Goal: Find specific page/section: Find specific page/section

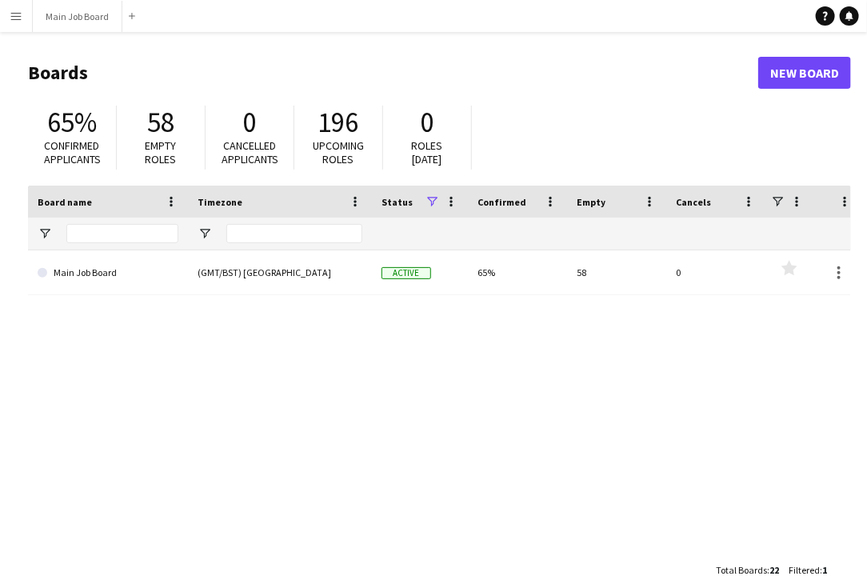
click at [14, 18] on app-icon "Menu" at bounding box center [16, 16] width 13 height 13
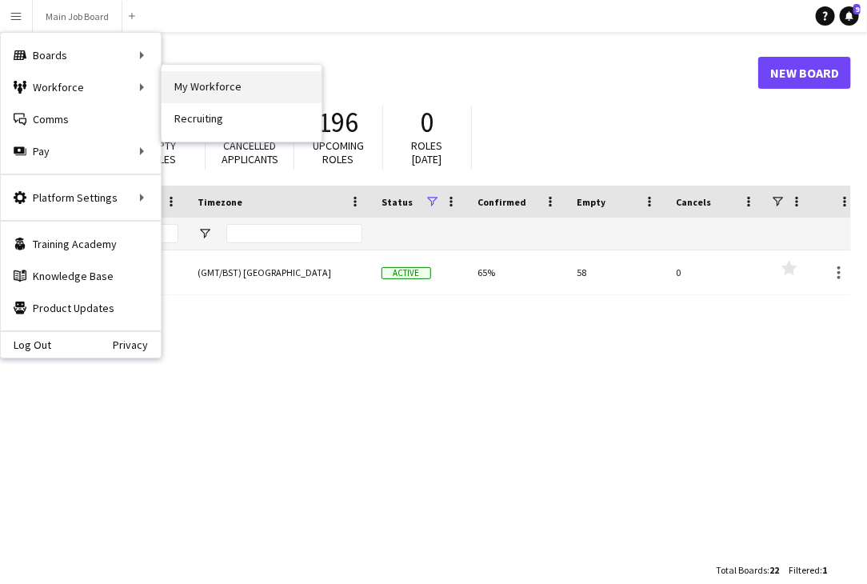
click at [234, 80] on link "My Workforce" at bounding box center [242, 87] width 160 height 32
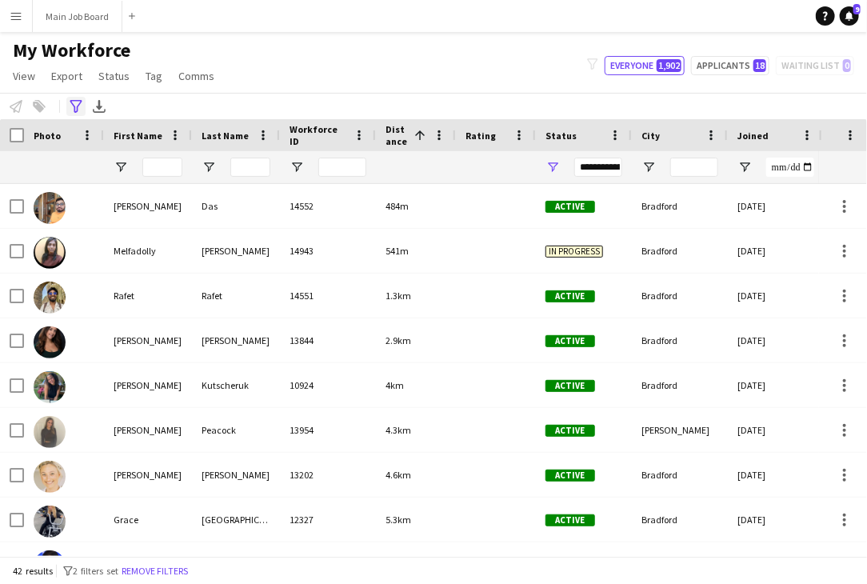
click at [74, 106] on icon "Advanced filters" at bounding box center [76, 106] width 13 height 13
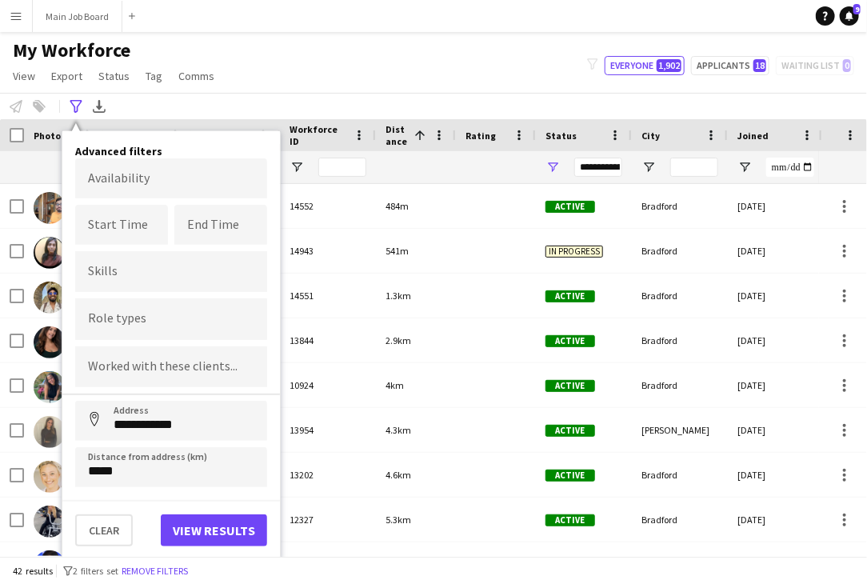
drag, startPoint x: 264, startPoint y: 91, endPoint x: 239, endPoint y: 91, distance: 24.8
click at [266, 91] on div "My Workforce View Views Default view New view Update view Delete view Edit name…" at bounding box center [433, 65] width 867 height 54
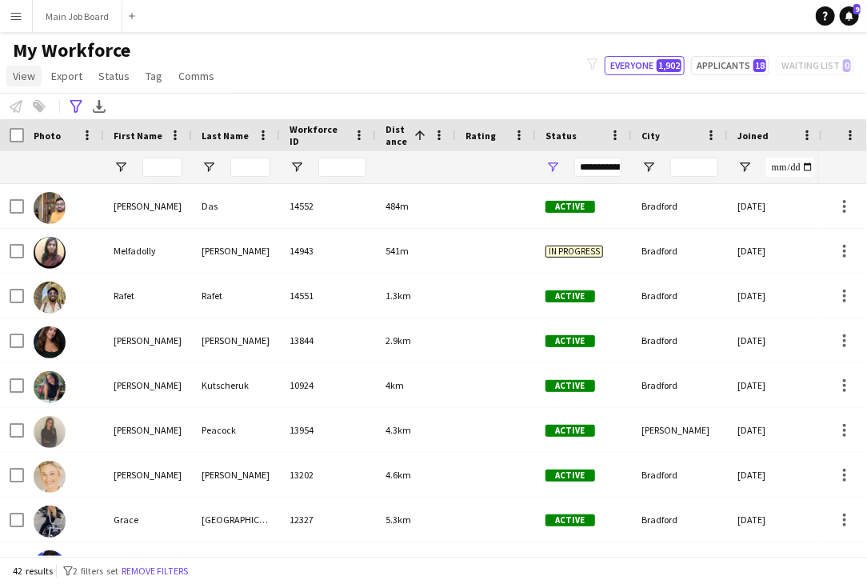
click at [30, 77] on span "View" at bounding box center [24, 76] width 22 height 14
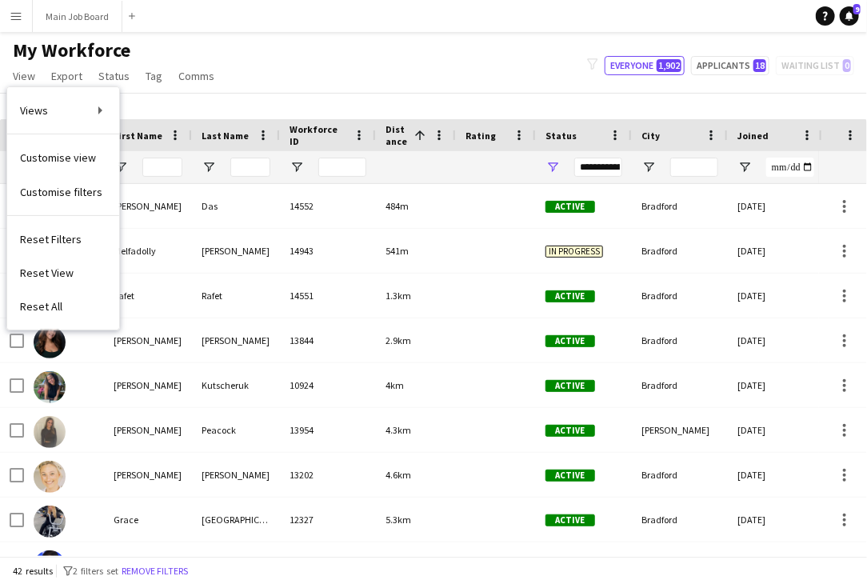
click at [16, 16] on app-icon "Menu" at bounding box center [16, 16] width 13 height 13
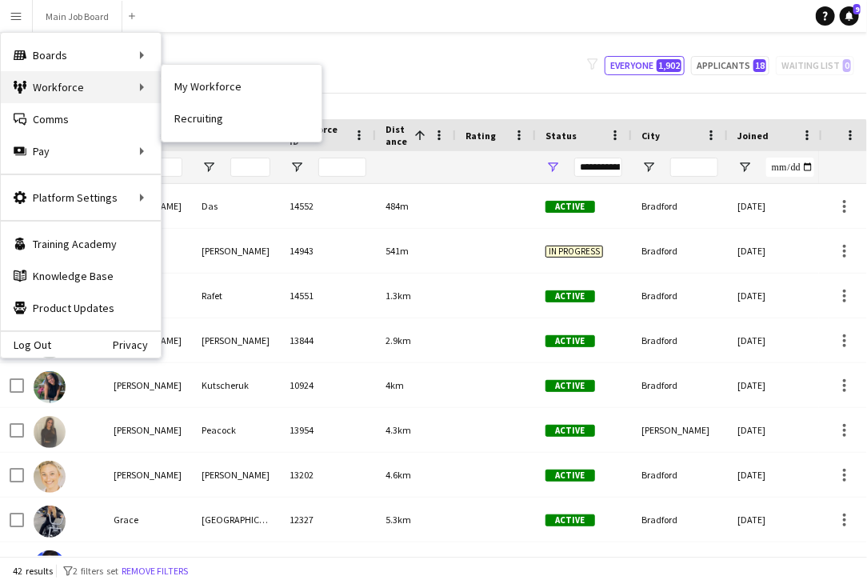
click at [118, 90] on div "Workforce Workforce" at bounding box center [81, 87] width 160 height 32
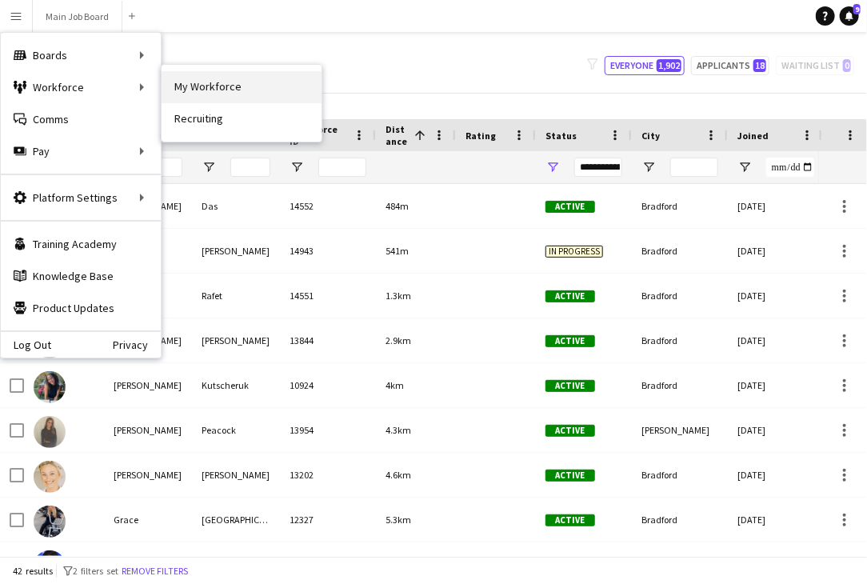
click at [211, 91] on link "My Workforce" at bounding box center [242, 87] width 160 height 32
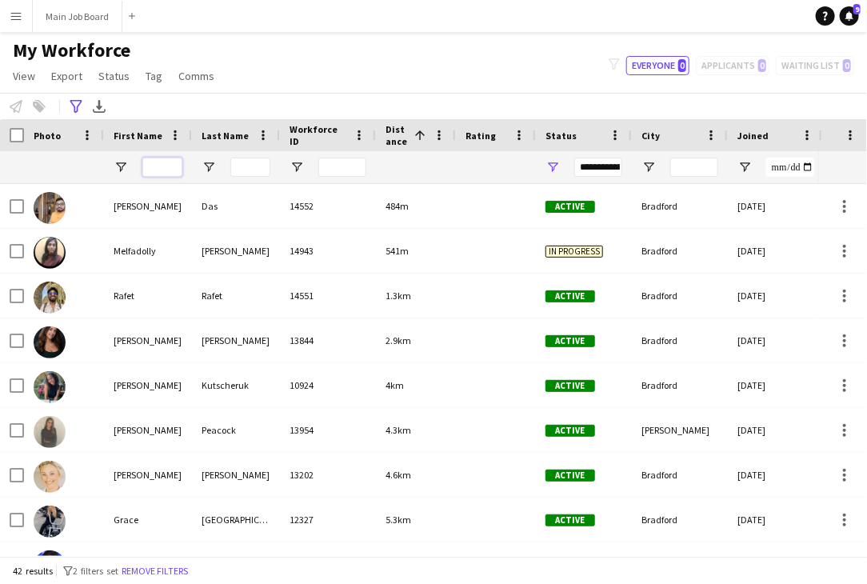
click at [176, 161] on input "First Name Filter Input" at bounding box center [162, 167] width 40 height 19
click at [246, 155] on div at bounding box center [250, 167] width 40 height 32
click at [247, 158] on input "Last Name Filter Input" at bounding box center [250, 167] width 40 height 19
type input "*****"
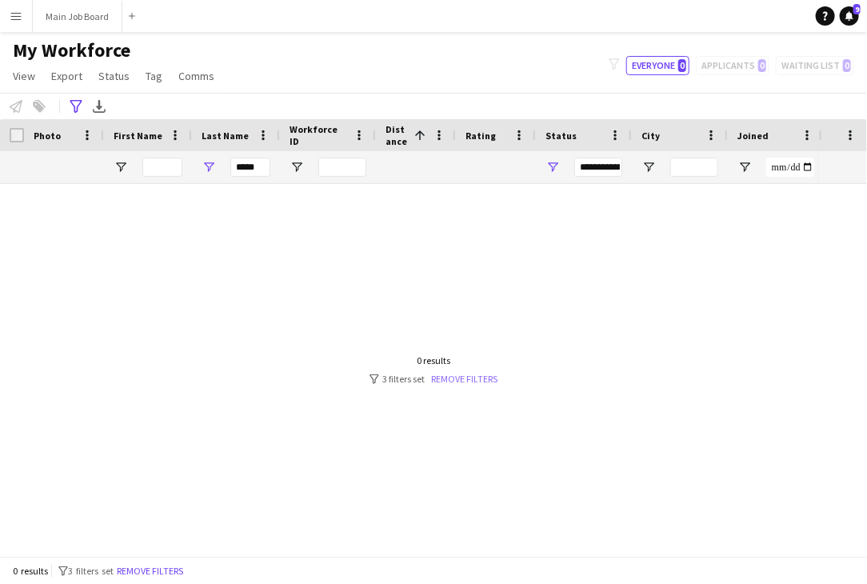
click at [456, 380] on link "Remove filters" at bounding box center [464, 379] width 66 height 12
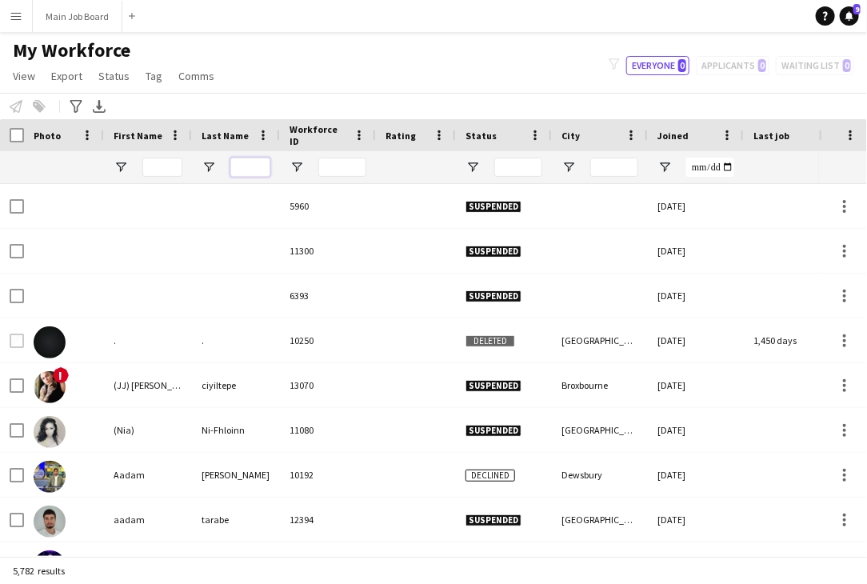
click at [246, 170] on input "Last Name Filter Input" at bounding box center [250, 167] width 40 height 19
type input "*****"
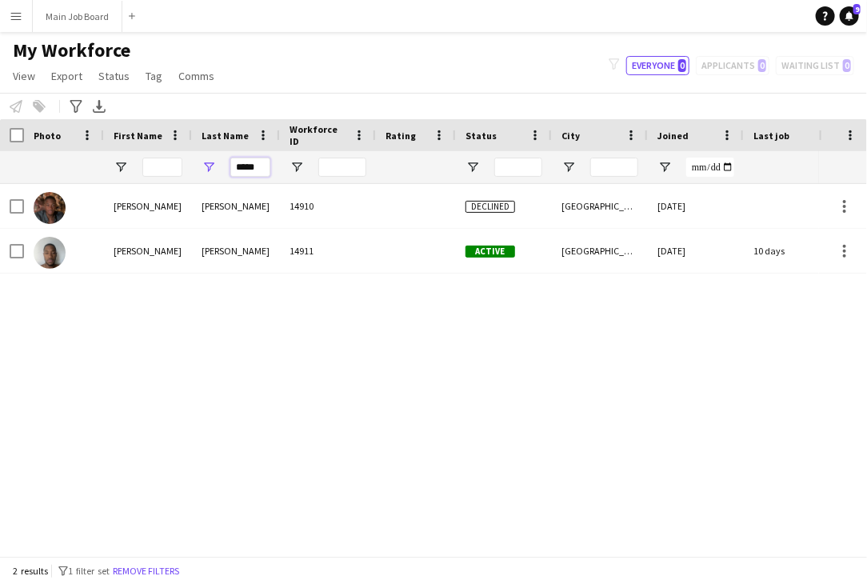
click at [262, 166] on input "*****" at bounding box center [250, 167] width 40 height 19
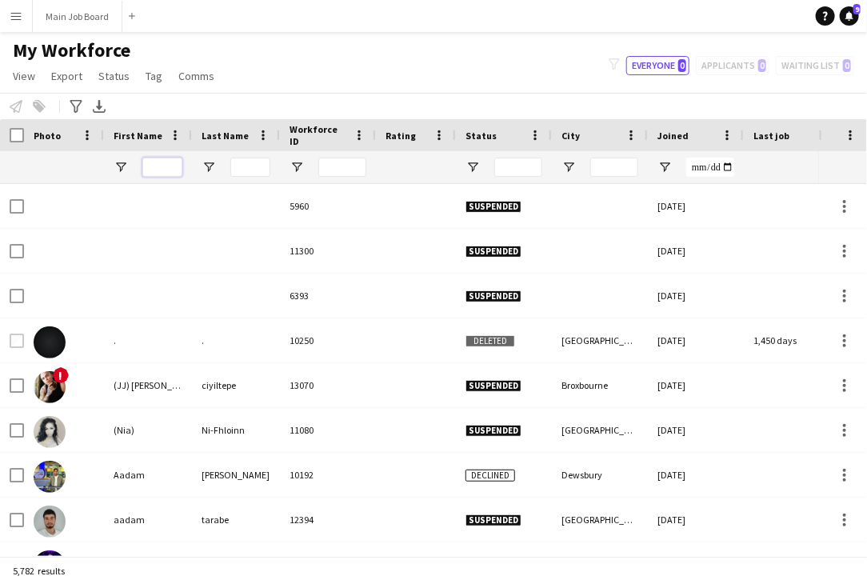
click at [154, 174] on input "First Name Filter Input" at bounding box center [162, 167] width 40 height 19
type input "********"
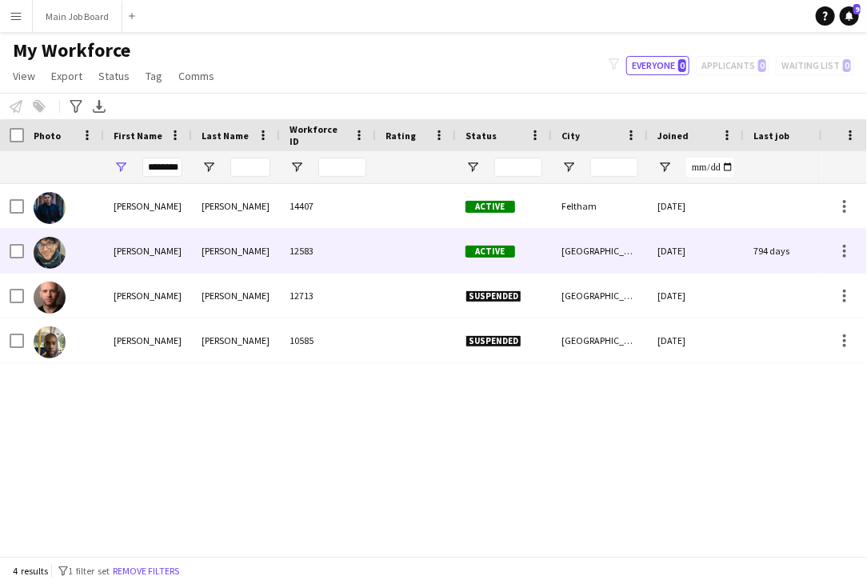
click at [221, 247] on div "[PERSON_NAME]" at bounding box center [236, 251] width 88 height 44
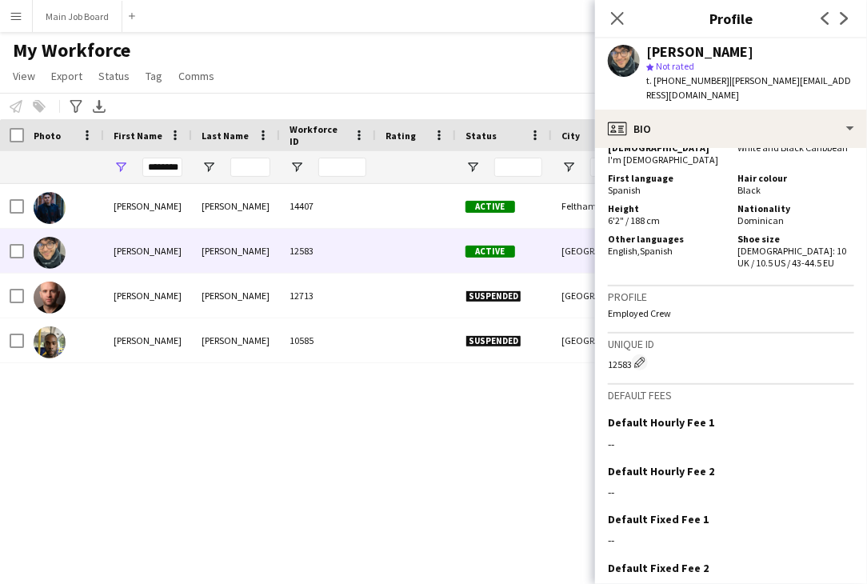
scroll to position [850, 0]
